Goal: Task Accomplishment & Management: Complete application form

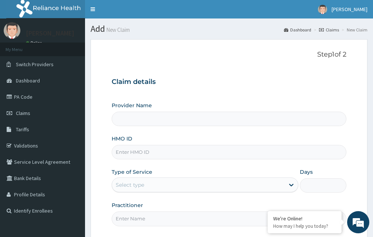
click at [131, 152] on input "HMO ID" at bounding box center [229, 152] width 234 height 14
type input "BODY AFFAIRS DIAGNOSTICS - GARKI"
type input "b"
type input "BNI/10023/A"
click at [144, 178] on div "Select type" at bounding box center [205, 184] width 186 height 15
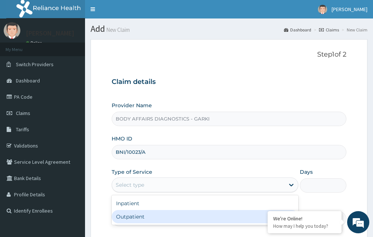
click at [135, 214] on div "Outpatient" at bounding box center [205, 216] width 186 height 13
type input "1"
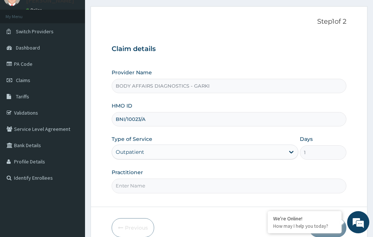
scroll to position [69, 0]
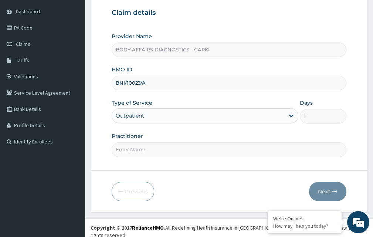
click at [153, 151] on input "Practitioner" at bounding box center [229, 149] width 234 height 14
type input "DOCTOR"
click at [334, 189] on icon "button" at bounding box center [334, 191] width 5 height 5
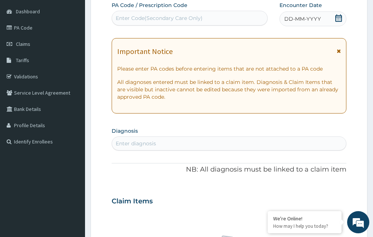
click at [176, 14] on div "Enter Code(Secondary Care Only)" at bounding box center [159, 17] width 87 height 7
paste input "PA/423907"
type input "PA/423907"
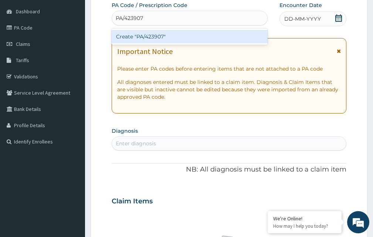
click at [174, 33] on div "Create "PA/423907"" at bounding box center [190, 36] width 156 height 13
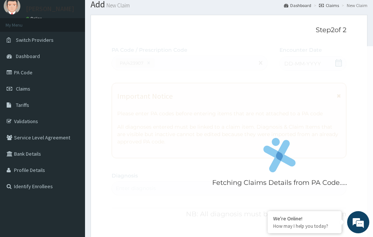
scroll to position [0, 0]
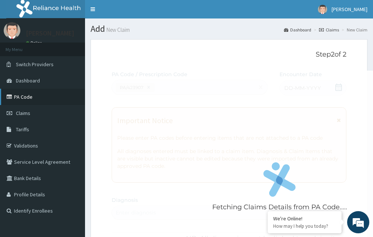
click at [32, 102] on link "PA Code" at bounding box center [42, 97] width 85 height 16
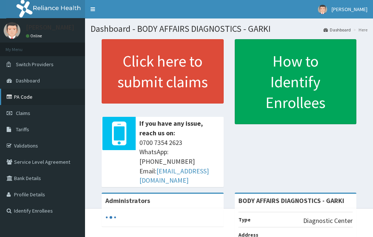
click at [43, 102] on link "PA Code" at bounding box center [42, 97] width 85 height 16
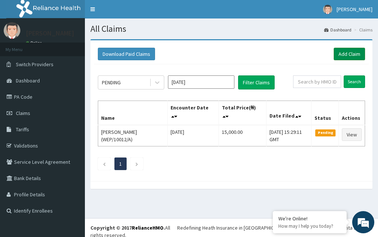
click at [350, 56] on link "Add Claim" at bounding box center [349, 54] width 31 height 13
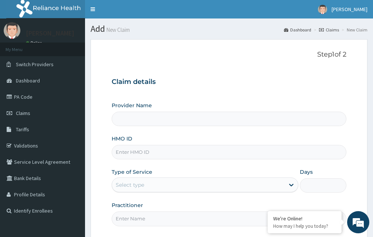
click at [130, 154] on input "HMO ID" at bounding box center [229, 152] width 234 height 14
type input "BODY AFFAIRS DIAGNOSTICS - GARKI"
type input "BNI/10023/A"
click at [157, 183] on div "Select type" at bounding box center [198, 185] width 172 height 12
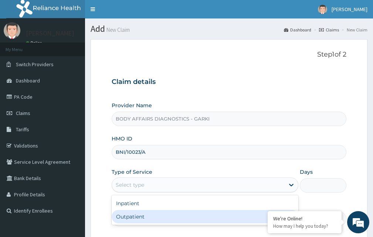
click at [141, 215] on div "Outpatient" at bounding box center [205, 216] width 186 height 13
type input "1"
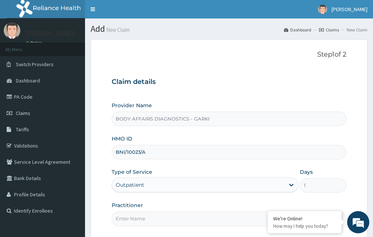
click at [137, 220] on input "Practitioner" at bounding box center [229, 218] width 234 height 14
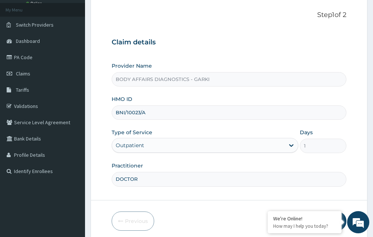
scroll to position [69, 0]
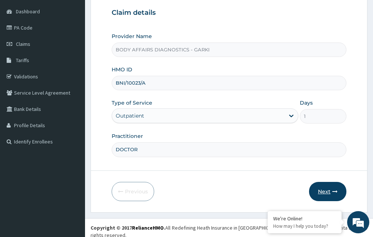
type input "DOCTOR"
click at [320, 188] on button "Next" at bounding box center [327, 191] width 37 height 19
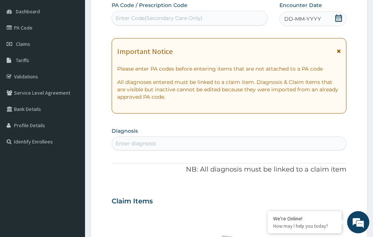
click at [142, 20] on div "Enter Code(Secondary Care Only)" at bounding box center [159, 17] width 87 height 7
paste input "PA/423907"
type input "PA/423907"
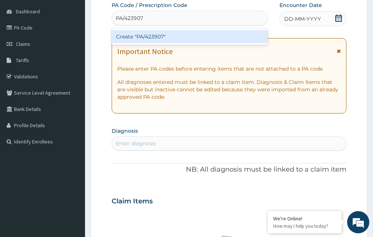
click at [168, 38] on div "Create "PA/423907"" at bounding box center [190, 36] width 156 height 13
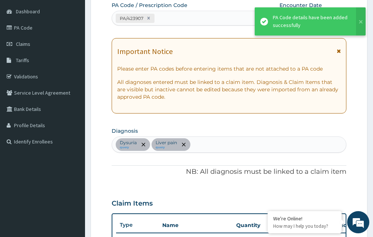
scroll to position [224, 0]
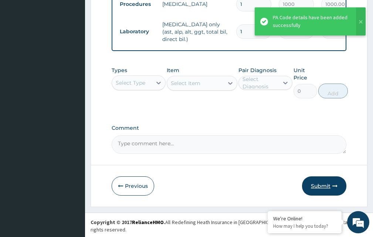
click at [324, 189] on button "Submit" at bounding box center [324, 185] width 44 height 19
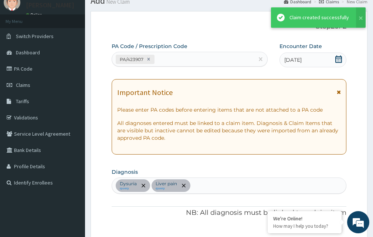
scroll to position [311, 0]
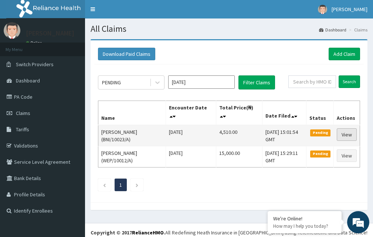
click at [340, 132] on link "View" at bounding box center [346, 134] width 20 height 13
